Goal: Information Seeking & Learning: Check status

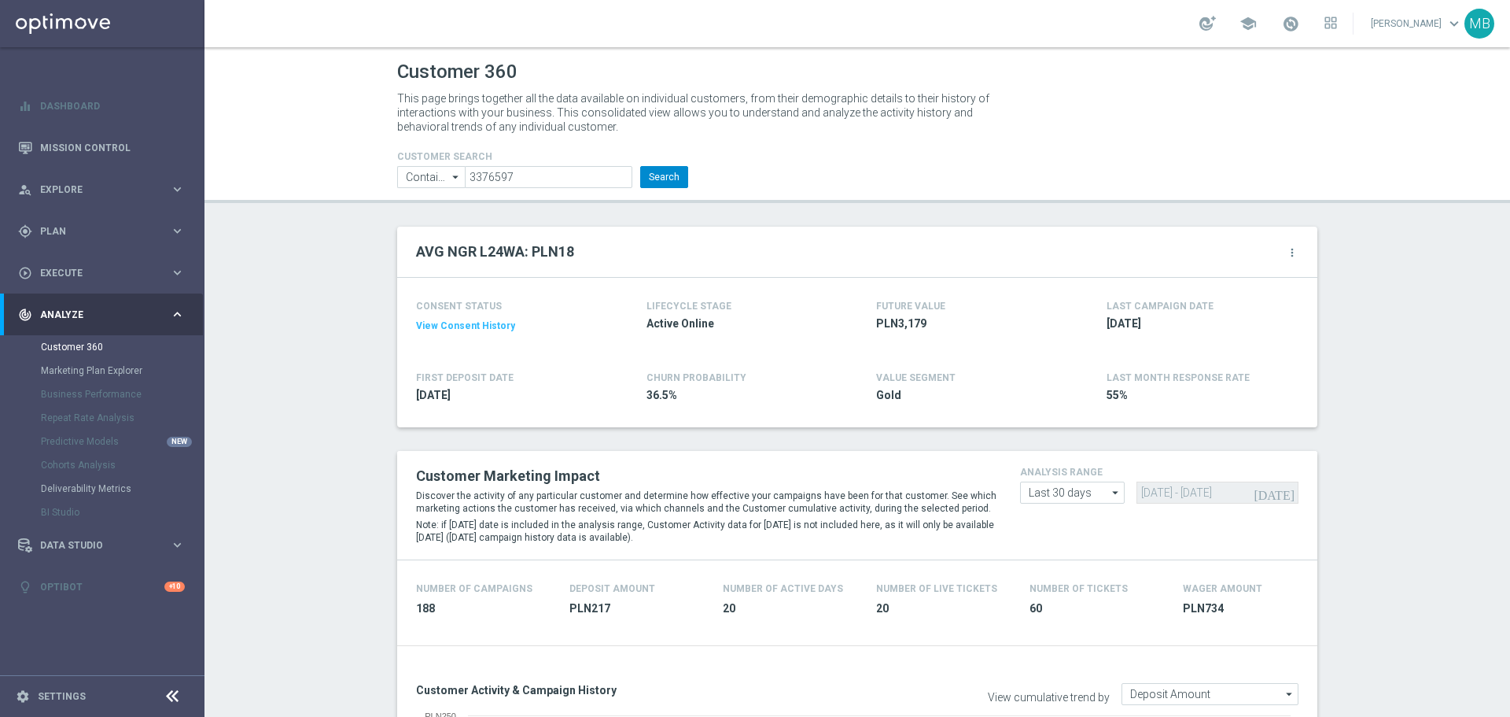
click at [662, 181] on button "Search" at bounding box center [664, 177] width 48 height 22
click at [651, 189] on header "Customer 360 This page brings together all the data available on individual cus…" at bounding box center [858, 125] width 1306 height 156
click at [658, 179] on button "Search" at bounding box center [664, 177] width 48 height 22
click at [647, 170] on button "Search" at bounding box center [664, 177] width 48 height 22
click at [664, 179] on button "Search" at bounding box center [664, 177] width 48 height 22
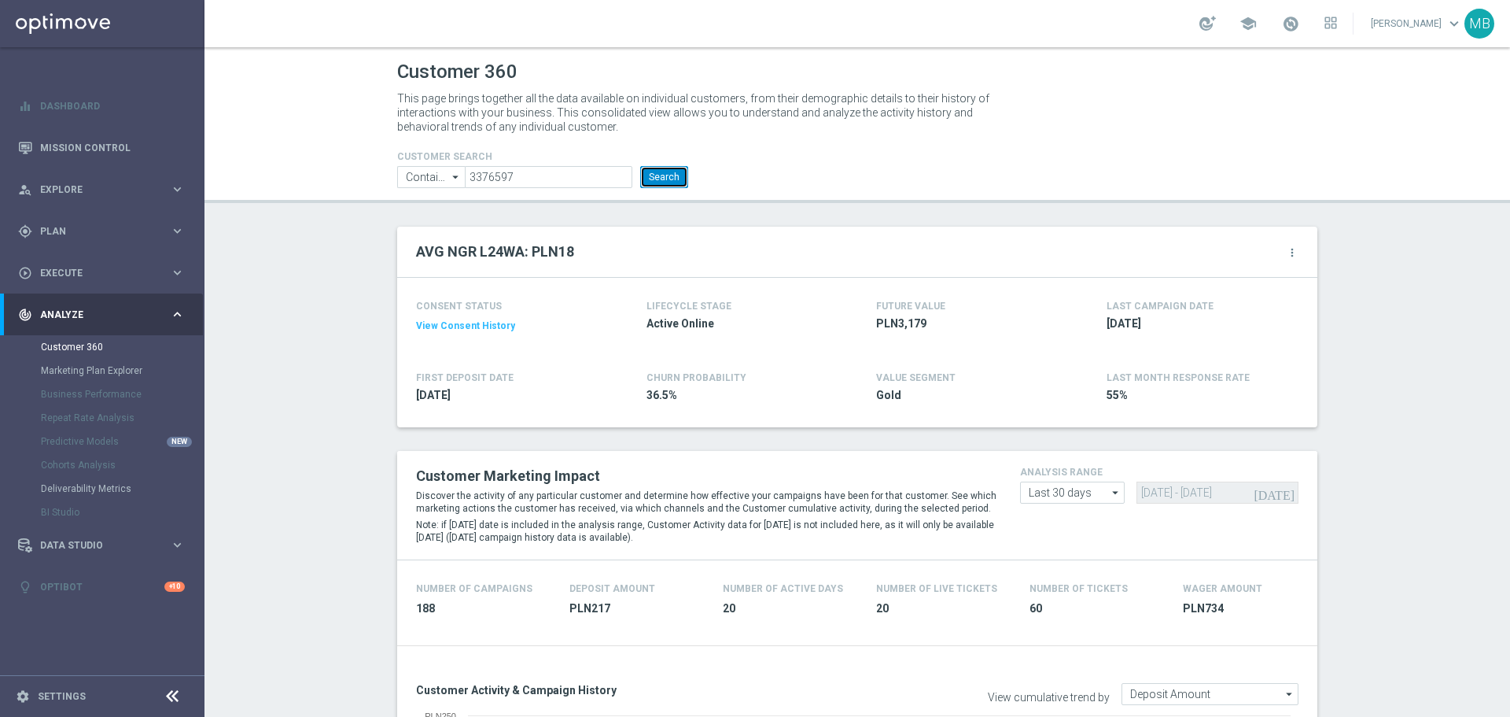
click at [661, 174] on button "Search" at bounding box center [664, 177] width 48 height 22
click at [636, 175] on li "Search" at bounding box center [664, 177] width 56 height 22
click at [660, 172] on button "Search" at bounding box center [664, 177] width 48 height 22
